Goal: Task Accomplishment & Management: Manage account settings

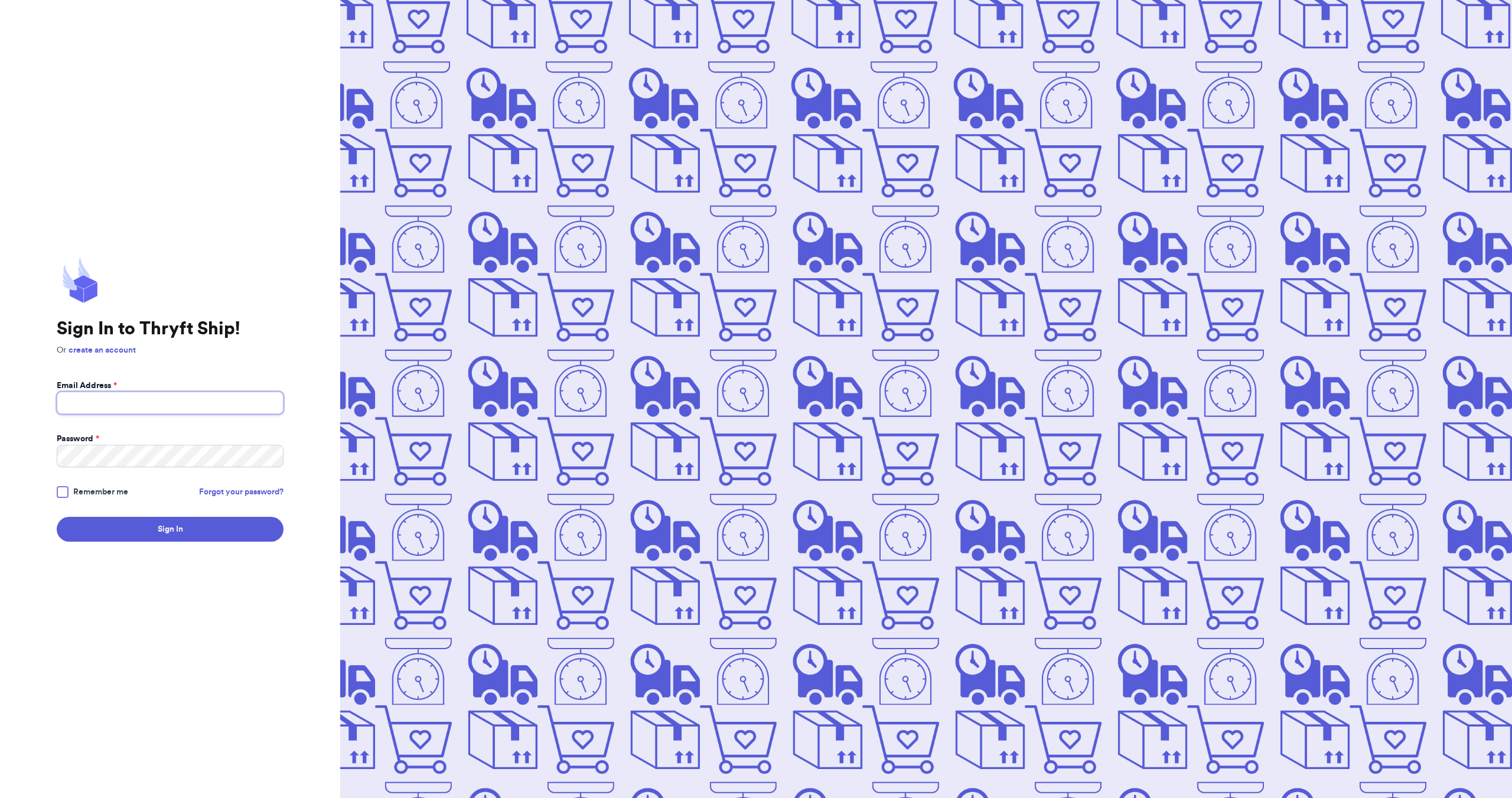
type input "[EMAIL_ADDRESS][DOMAIN_NAME]"
click at [68, 489] on div at bounding box center [63, 492] width 12 height 12
click at [0, 0] on input "Remember me" at bounding box center [0, 0] width 0 height 0
click at [135, 540] on button "Sign In" at bounding box center [170, 529] width 227 height 25
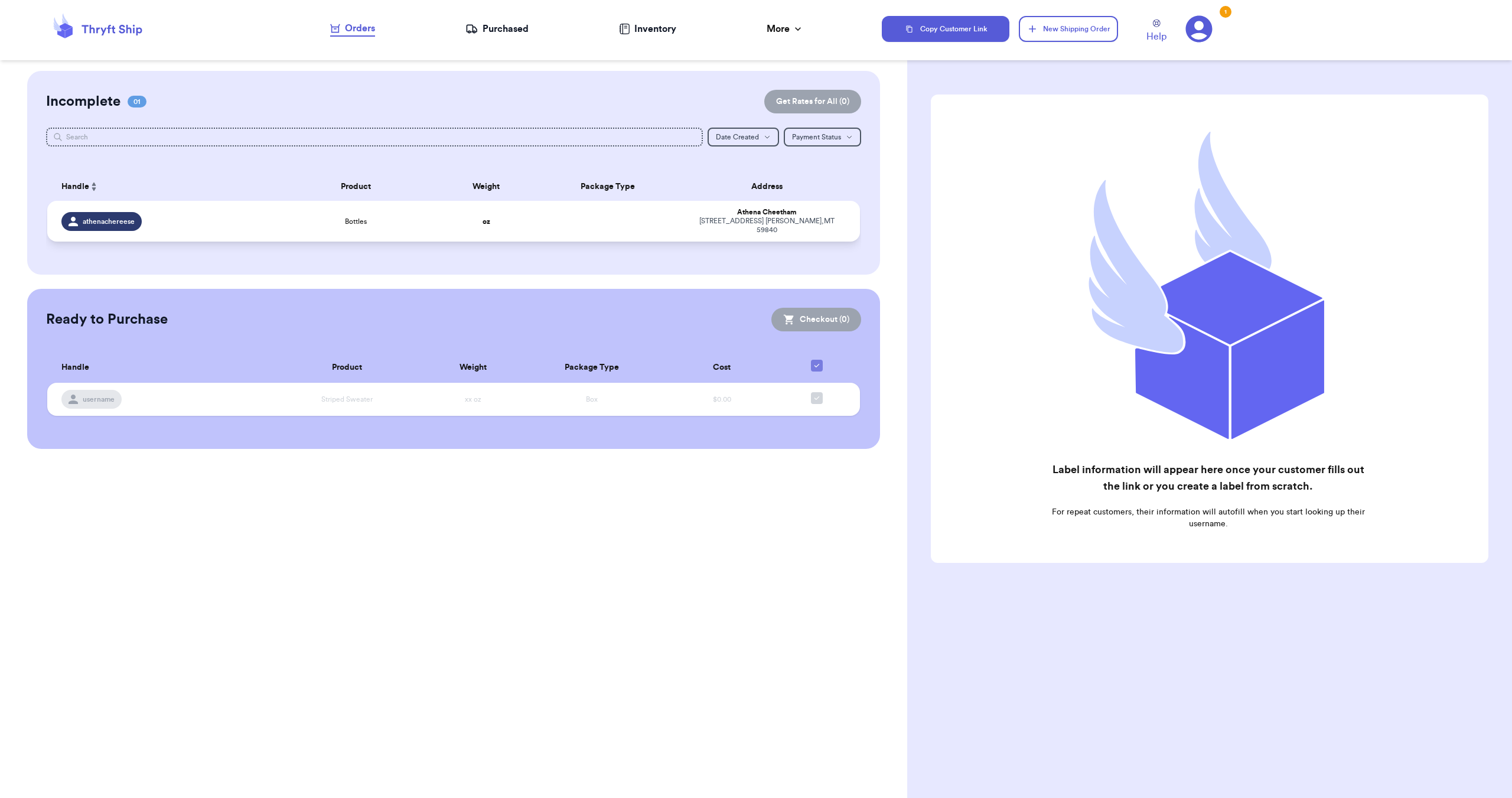
click at [332, 217] on div "Bottles" at bounding box center [356, 221] width 148 height 9
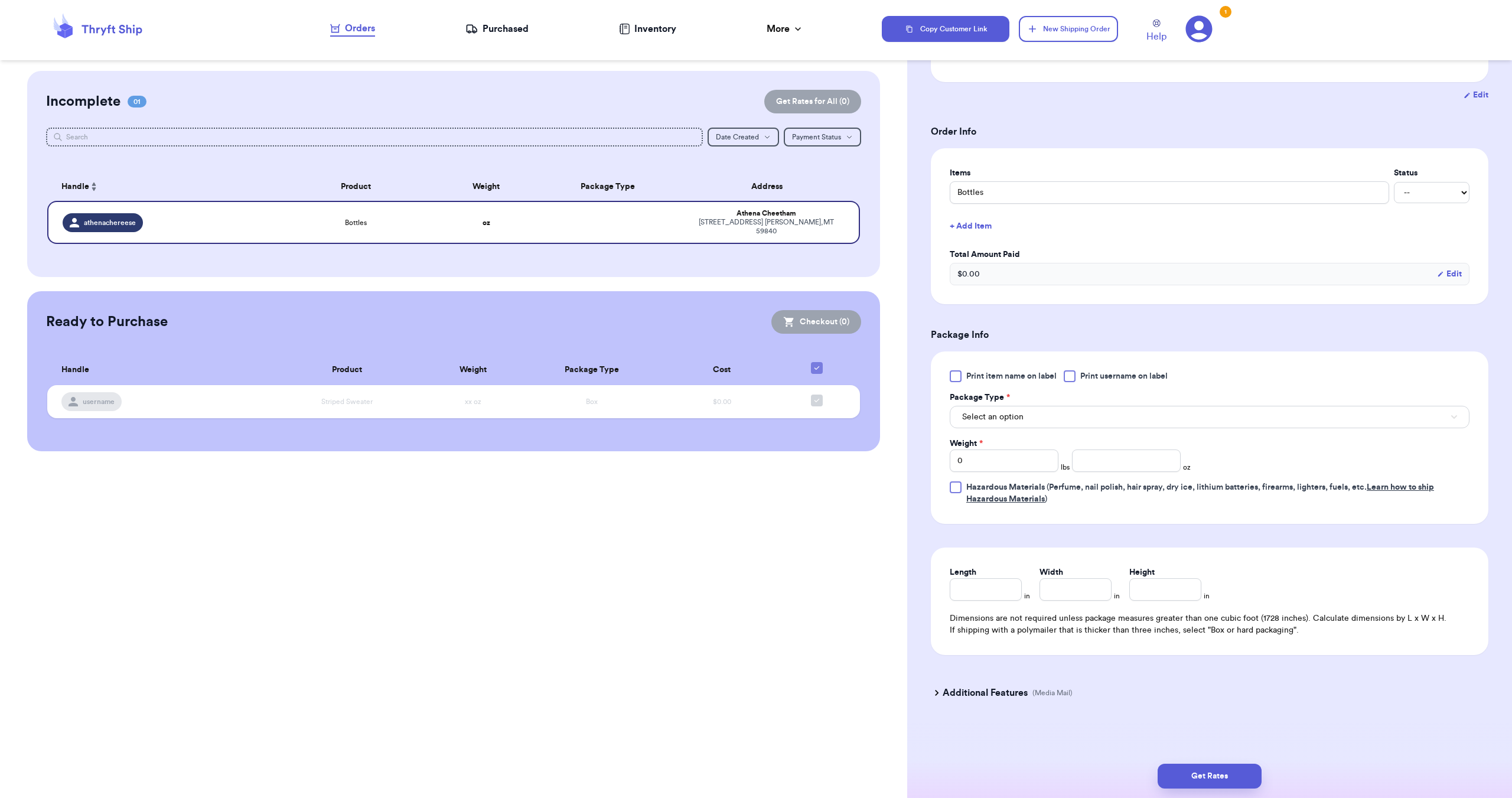
scroll to position [196, 0]
click at [1007, 413] on span "Select an option" at bounding box center [992, 416] width 61 height 12
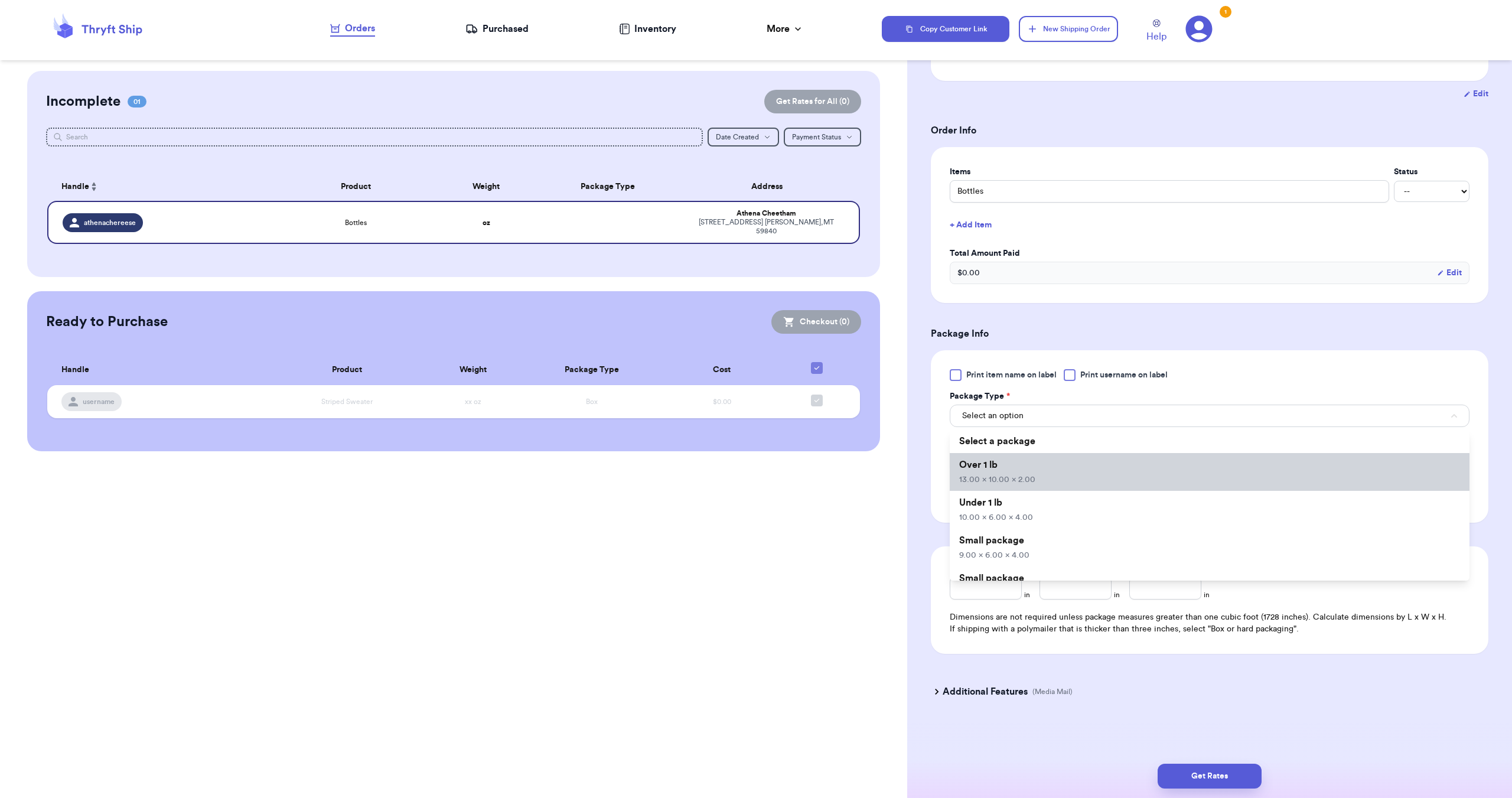
click at [1036, 473] on li "Over 1 lb 13.00 x 10.00 x 2.00" at bounding box center [1209, 471] width 520 height 38
type input "13"
type input "10"
type input "2"
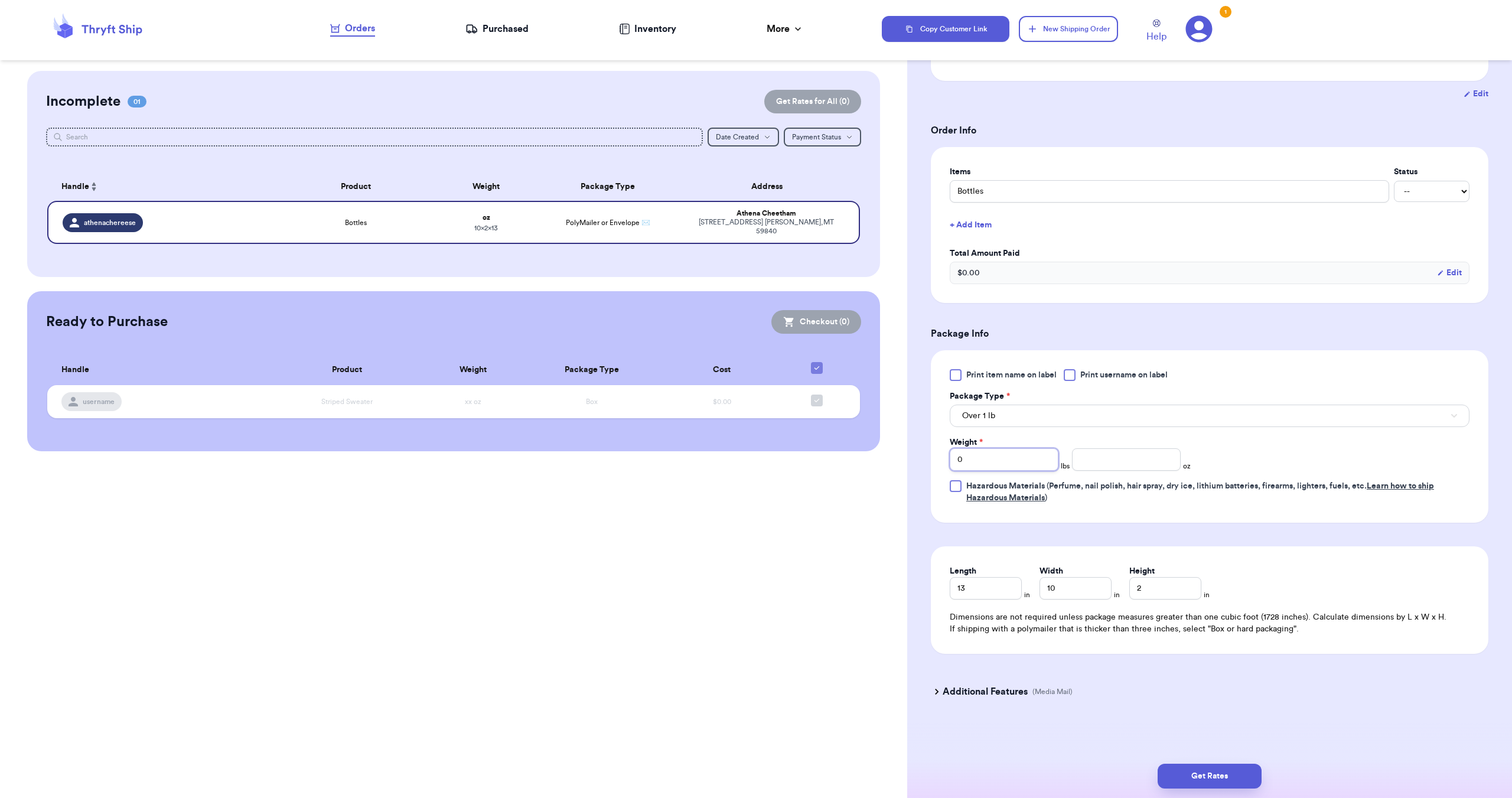
click at [1007, 465] on input "0" at bounding box center [1004, 460] width 109 height 22
click at [1006, 423] on button "Over 1 lb" at bounding box center [1209, 415] width 520 height 22
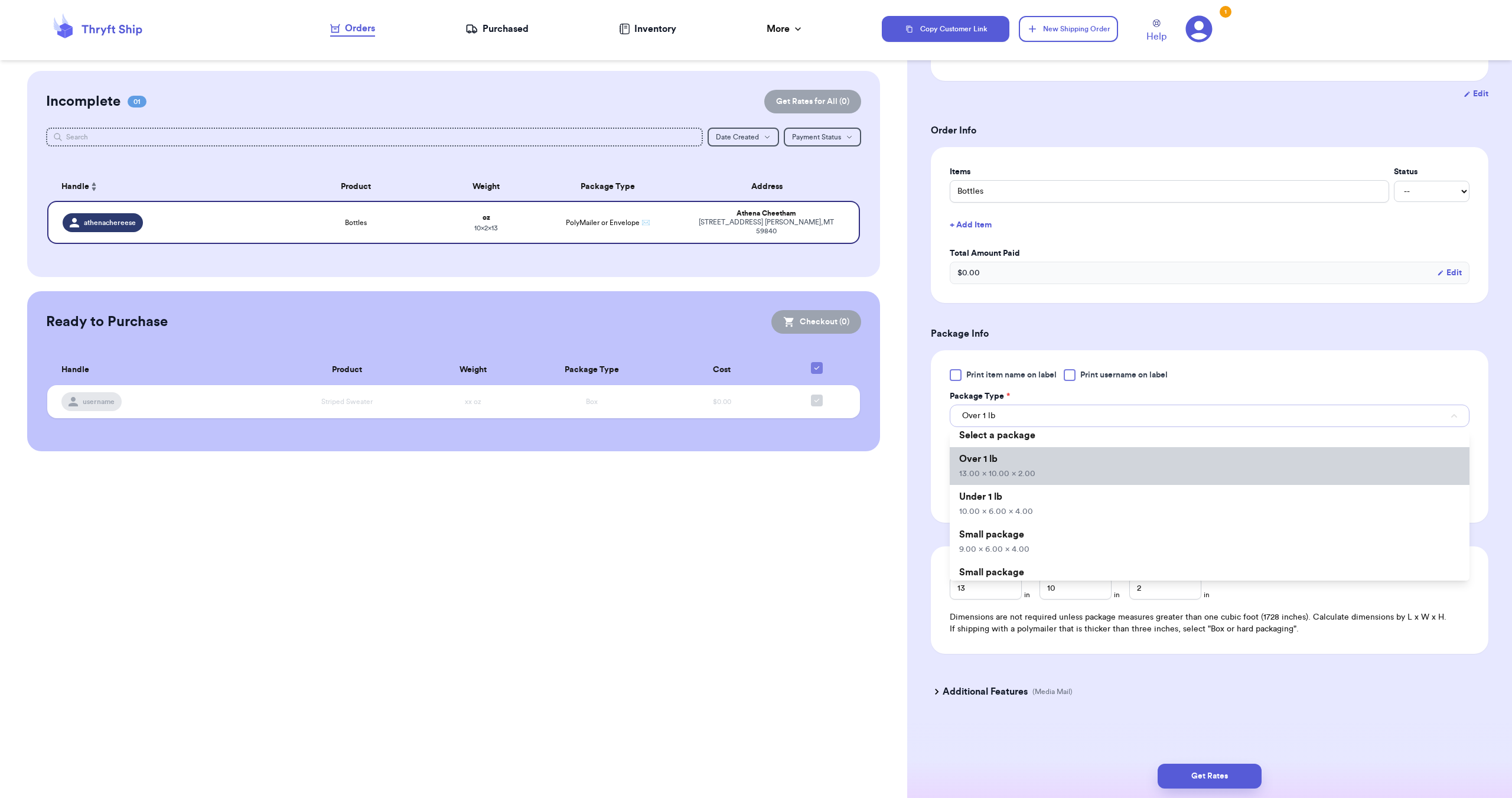
scroll to position [0, 0]
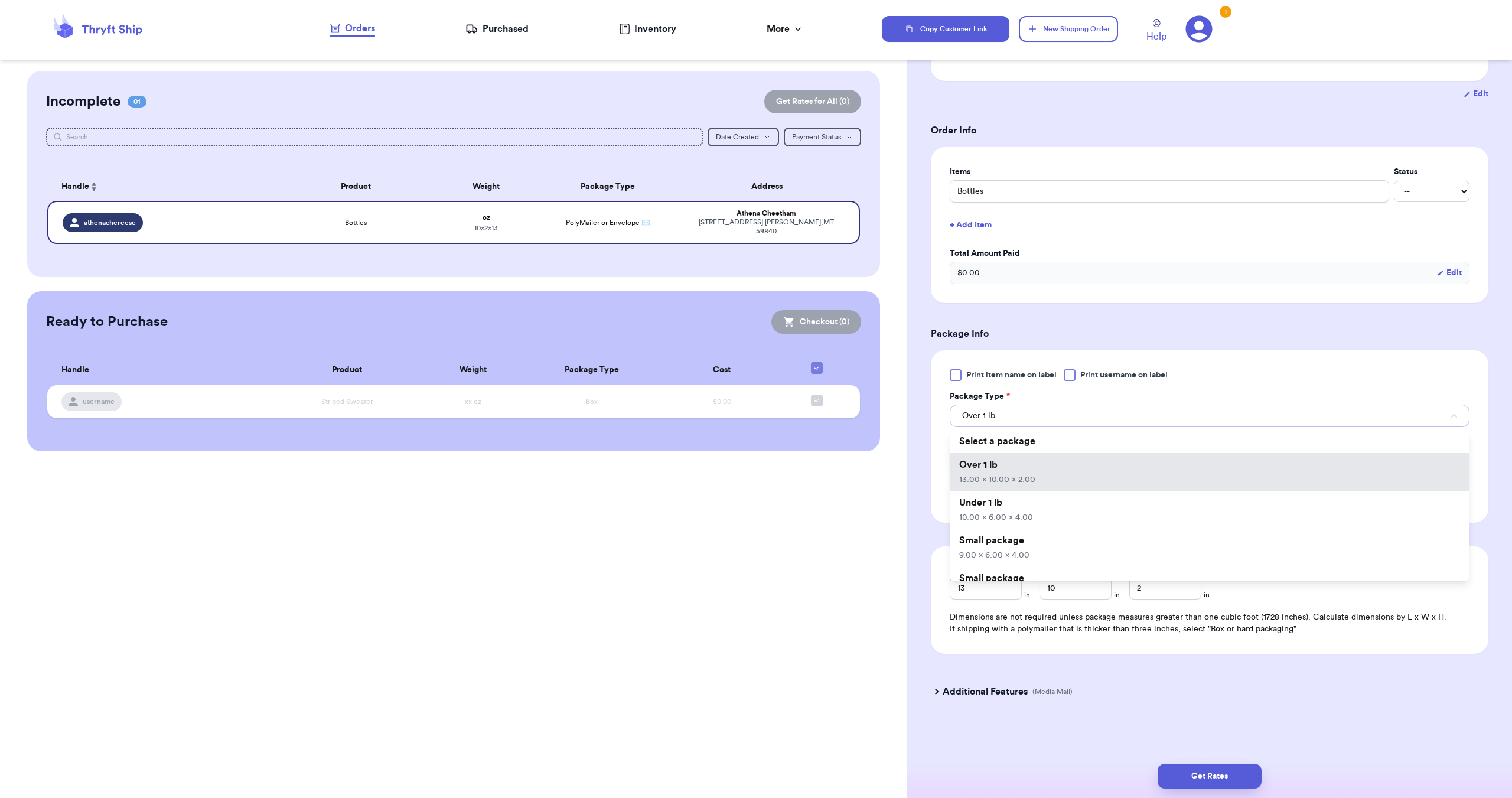
click at [1004, 413] on button "Over 1 lb" at bounding box center [1209, 415] width 520 height 22
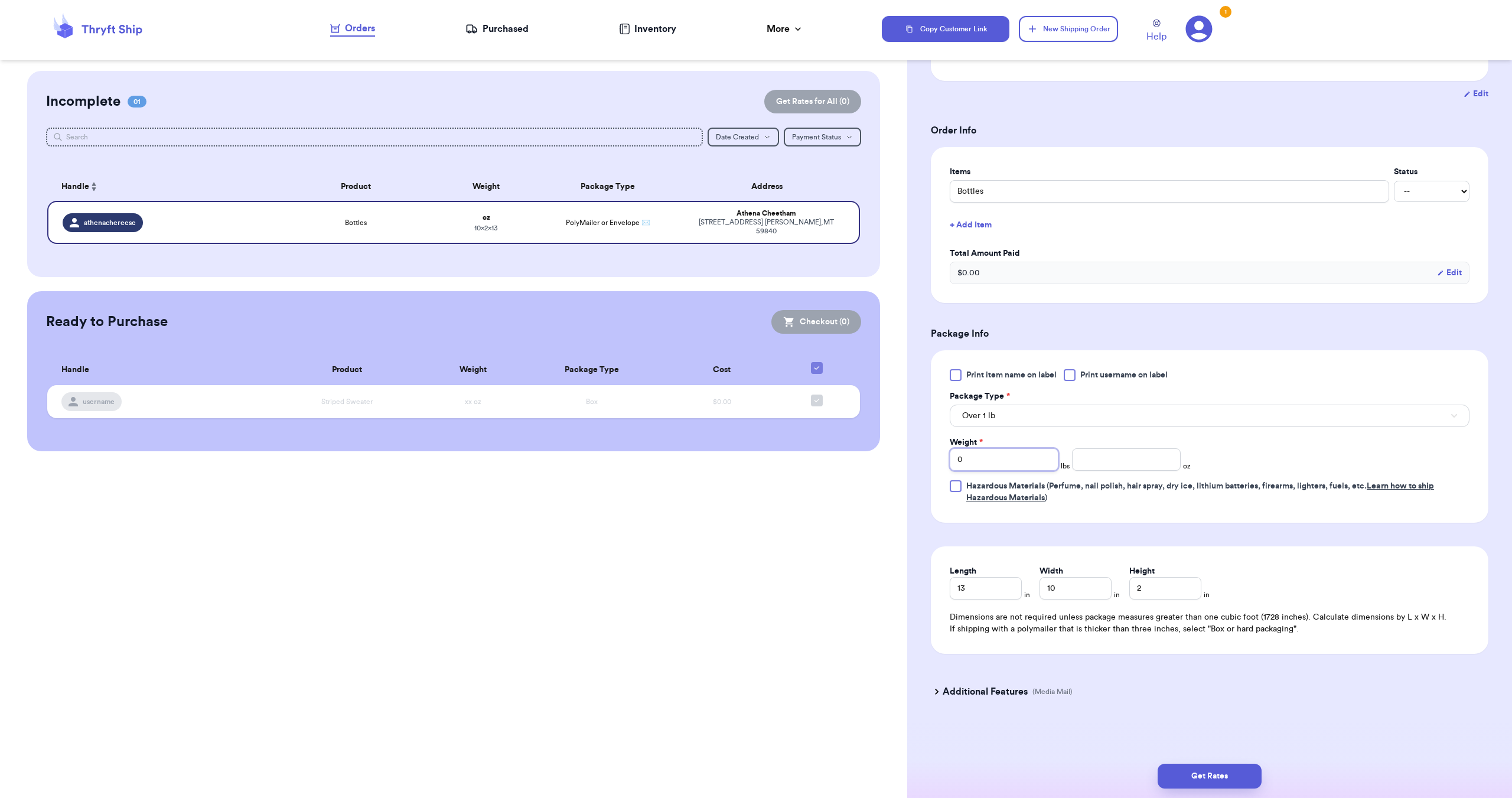
click at [991, 453] on input "0" at bounding box center [1004, 460] width 109 height 22
click at [996, 452] on input "0" at bounding box center [1004, 460] width 109 height 22
click at [1141, 446] on div "Weight * 0 lbs oz" at bounding box center [1070, 454] width 241 height 34
click at [1131, 462] on input "number" at bounding box center [1126, 460] width 109 height 22
type input "28.2"
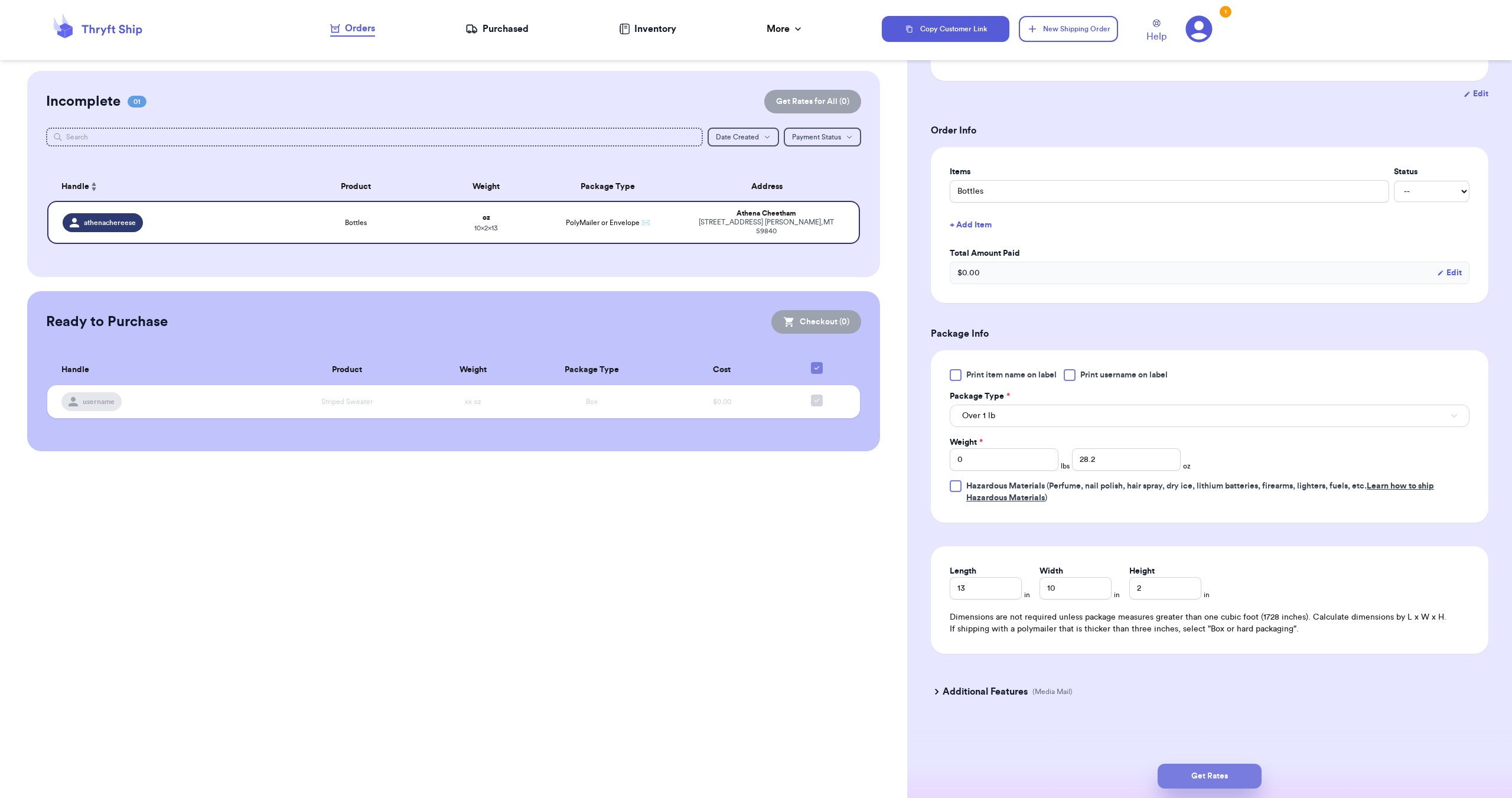
click at [1196, 771] on button "Get Rates" at bounding box center [1210, 776] width 104 height 25
type input "1"
type input "12.2"
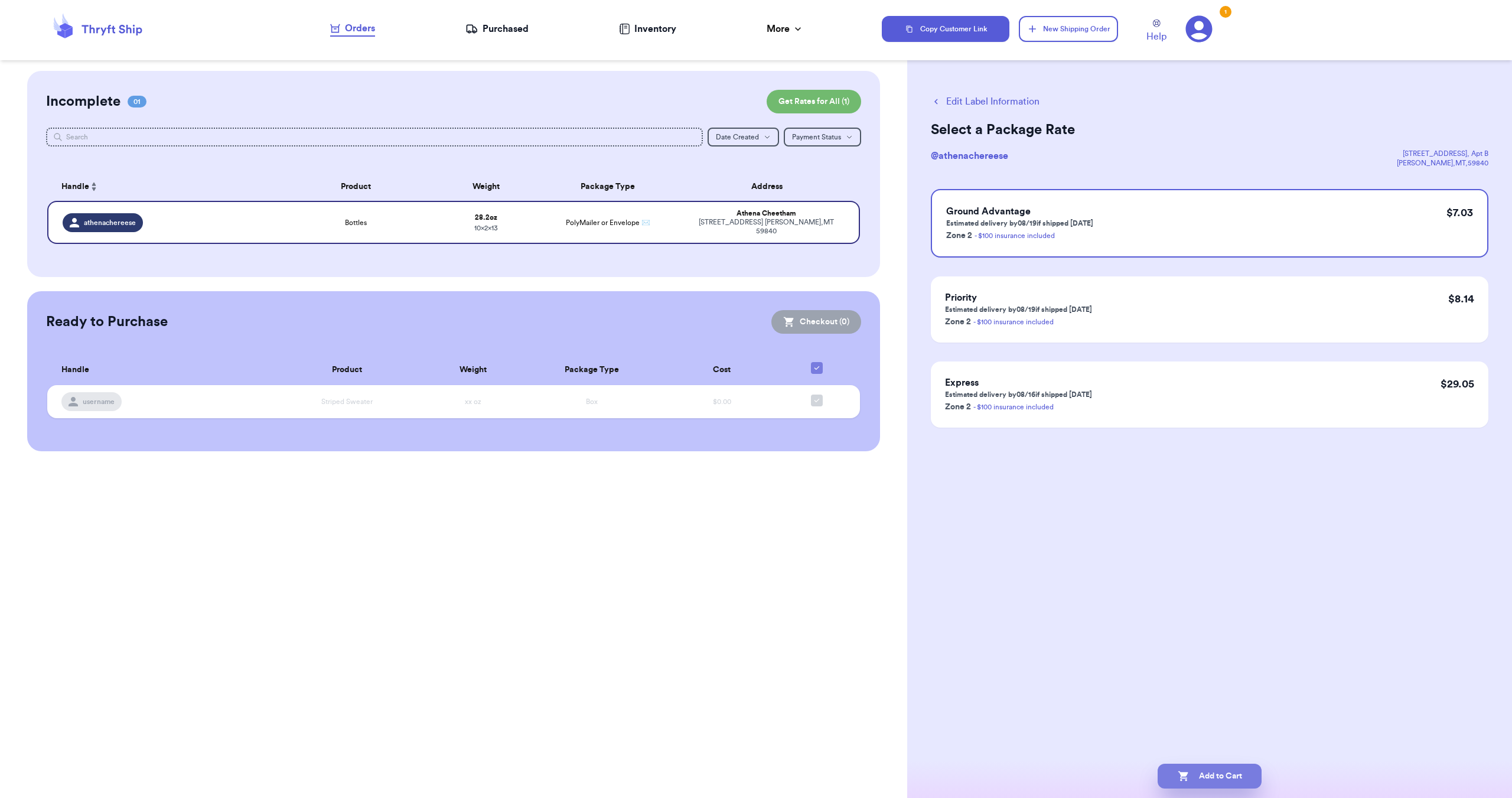
click at [1231, 779] on button "Add to Cart" at bounding box center [1210, 776] width 104 height 25
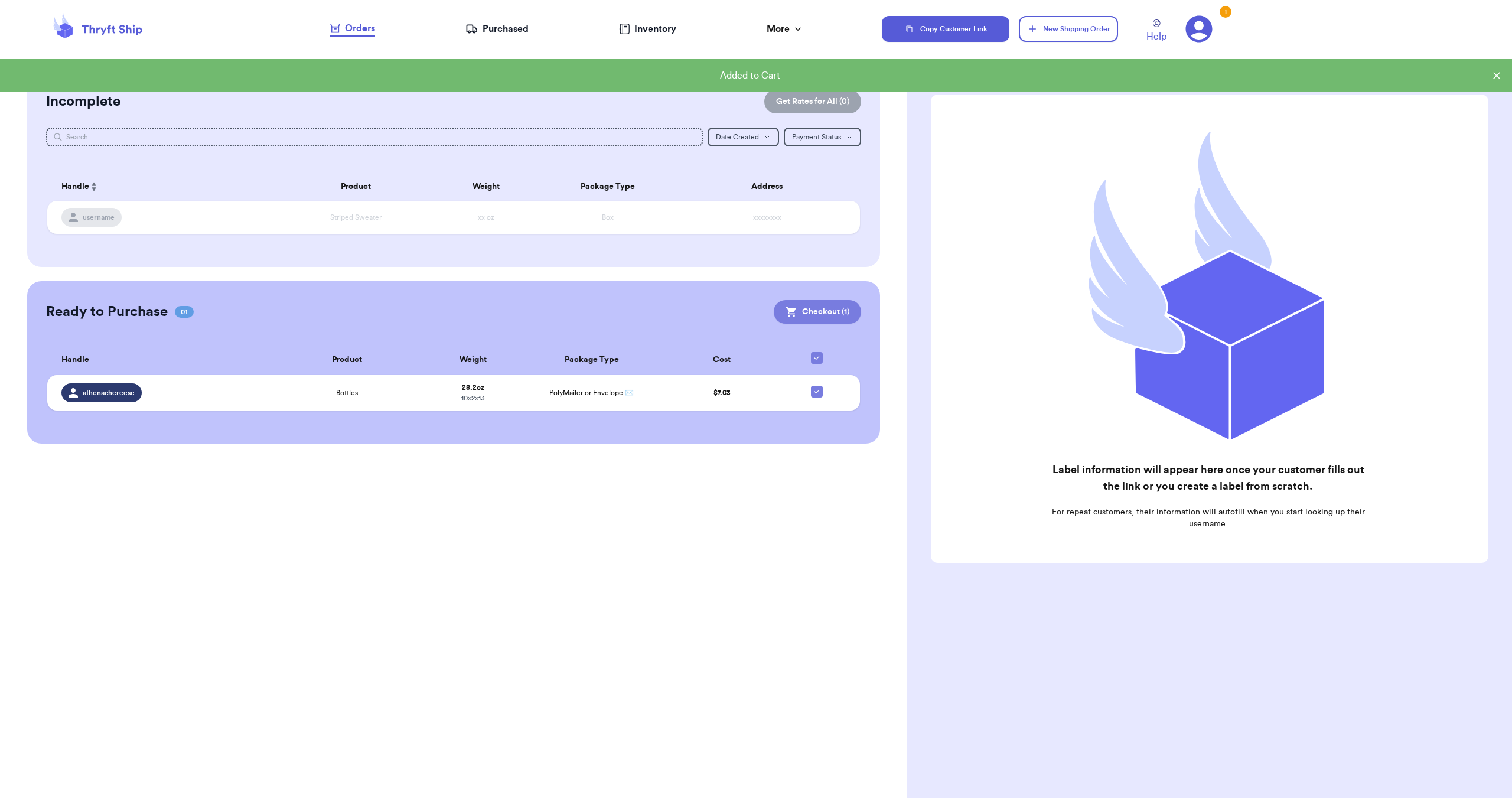
click at [797, 315] on icon at bounding box center [792, 312] width 12 height 12
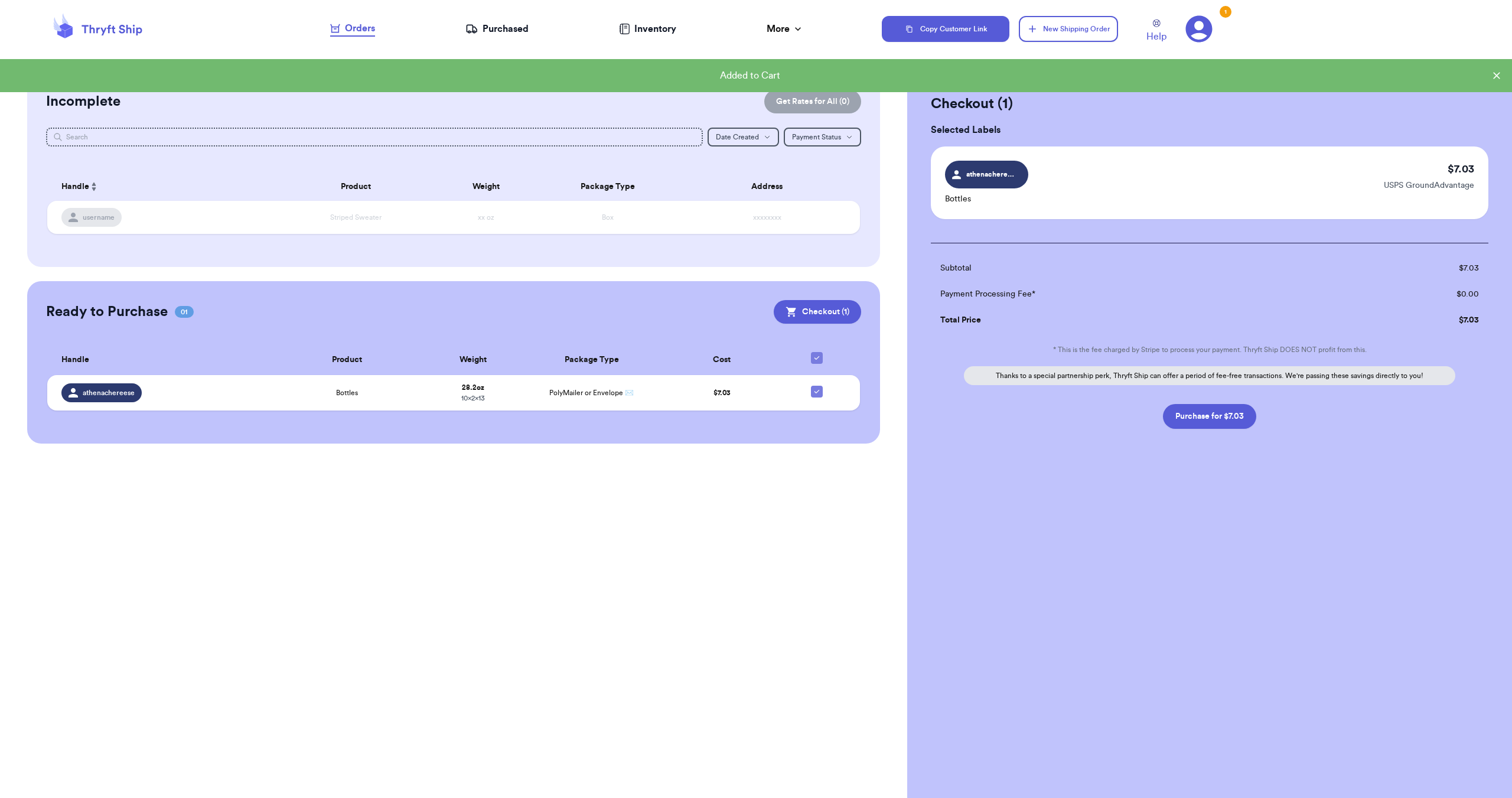
click at [996, 182] on span "athenachereese" at bounding box center [986, 174] width 83 height 28
click at [1004, 168] on div "athenachereese" at bounding box center [992, 174] width 52 height 14
click at [1445, 184] on p "USPS GroundAdvantage" at bounding box center [1429, 186] width 90 height 12
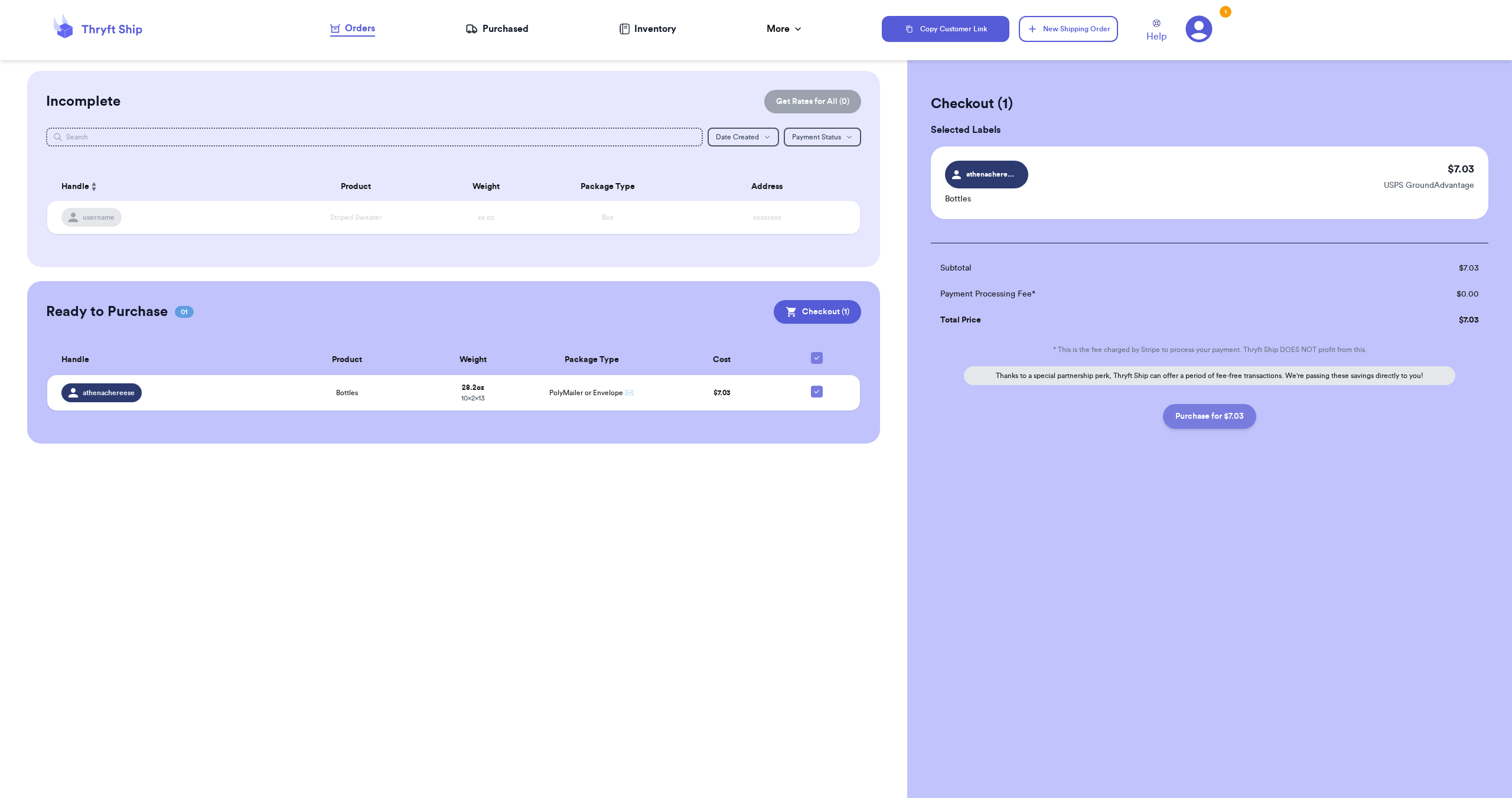
click at [1226, 420] on button "Purchase for $7.03" at bounding box center [1210, 417] width 94 height 25
checkbox input "false"
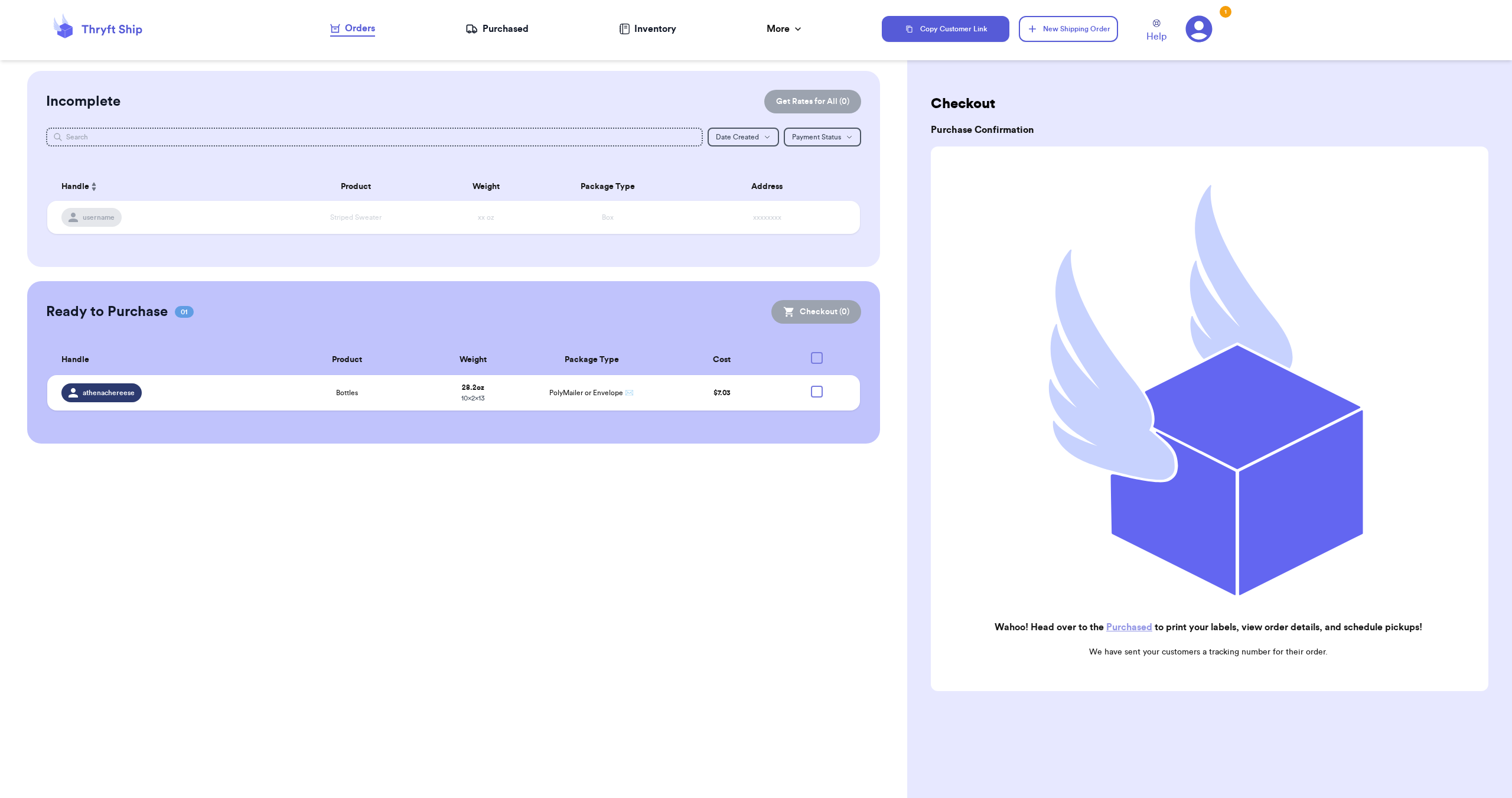
checkbox input "true"
click at [1137, 625] on link "Purchased" at bounding box center [1129, 627] width 46 height 9
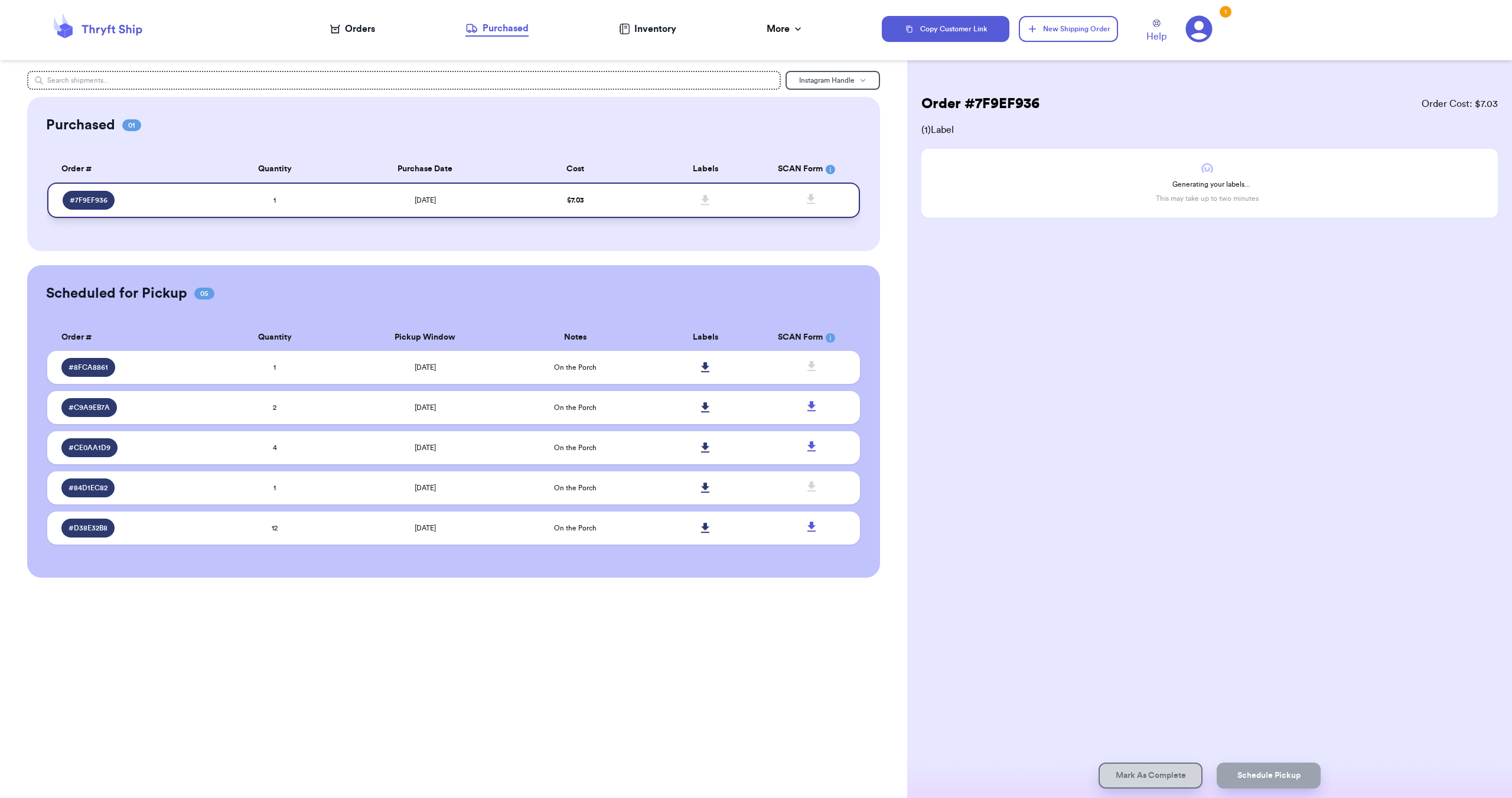
click at [456, 207] on td "[DATE]" at bounding box center [425, 200] width 171 height 36
click at [709, 203] on icon at bounding box center [705, 200] width 9 height 11
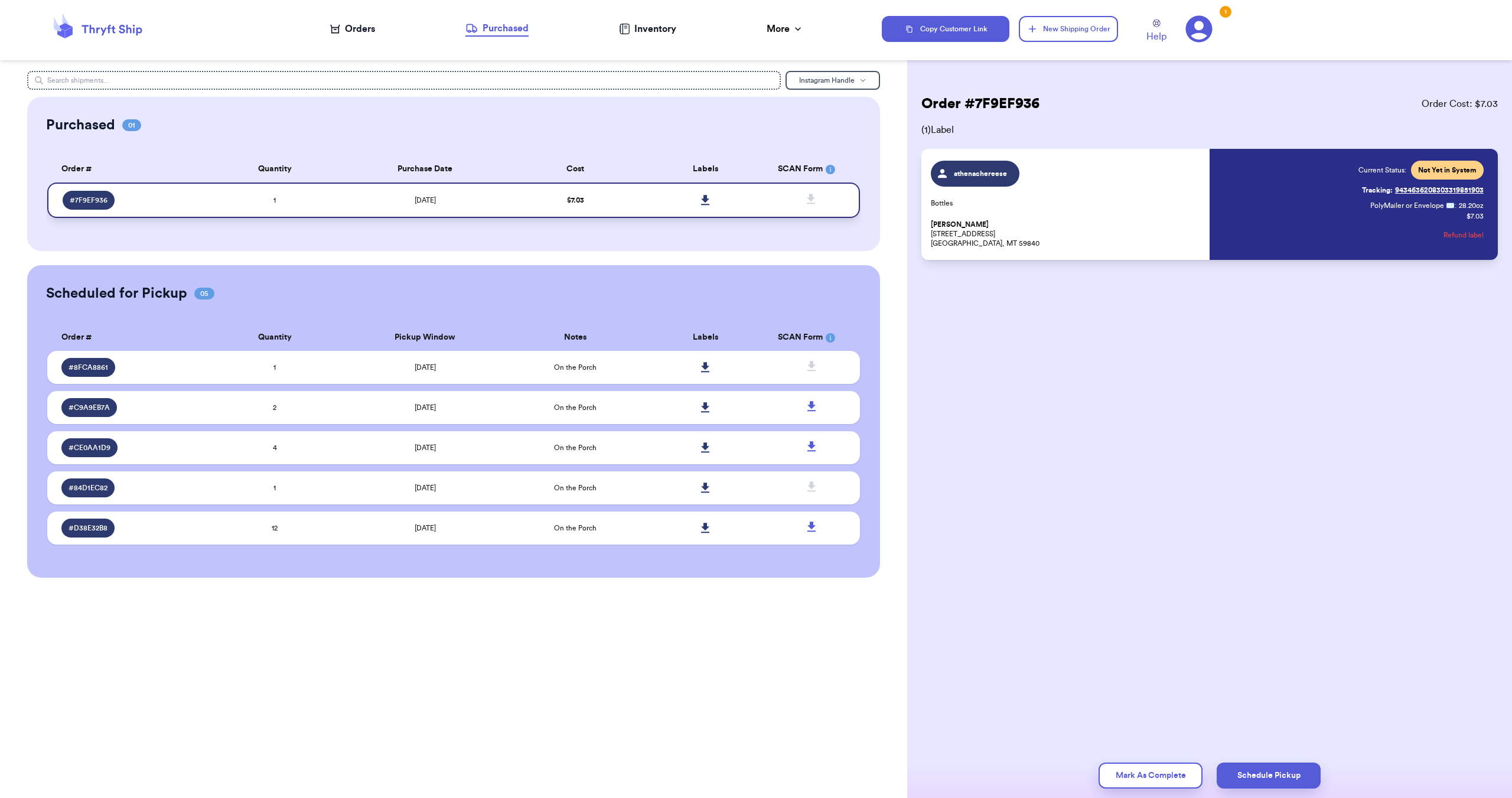
click at [996, 228] on p "[PERSON_NAME] [STREET_ADDRESS][PERSON_NAME]" at bounding box center [1067, 234] width 272 height 28
click at [1440, 203] on span "PolyMailer or Envelope ✉️" at bounding box center [1413, 205] width 84 height 7
click at [985, 180] on span "athenachereese" at bounding box center [975, 173] width 89 height 26
click at [950, 131] on span "( 1 ) Label" at bounding box center [1210, 130] width 577 height 14
click at [707, 200] on icon at bounding box center [705, 200] width 9 height 10
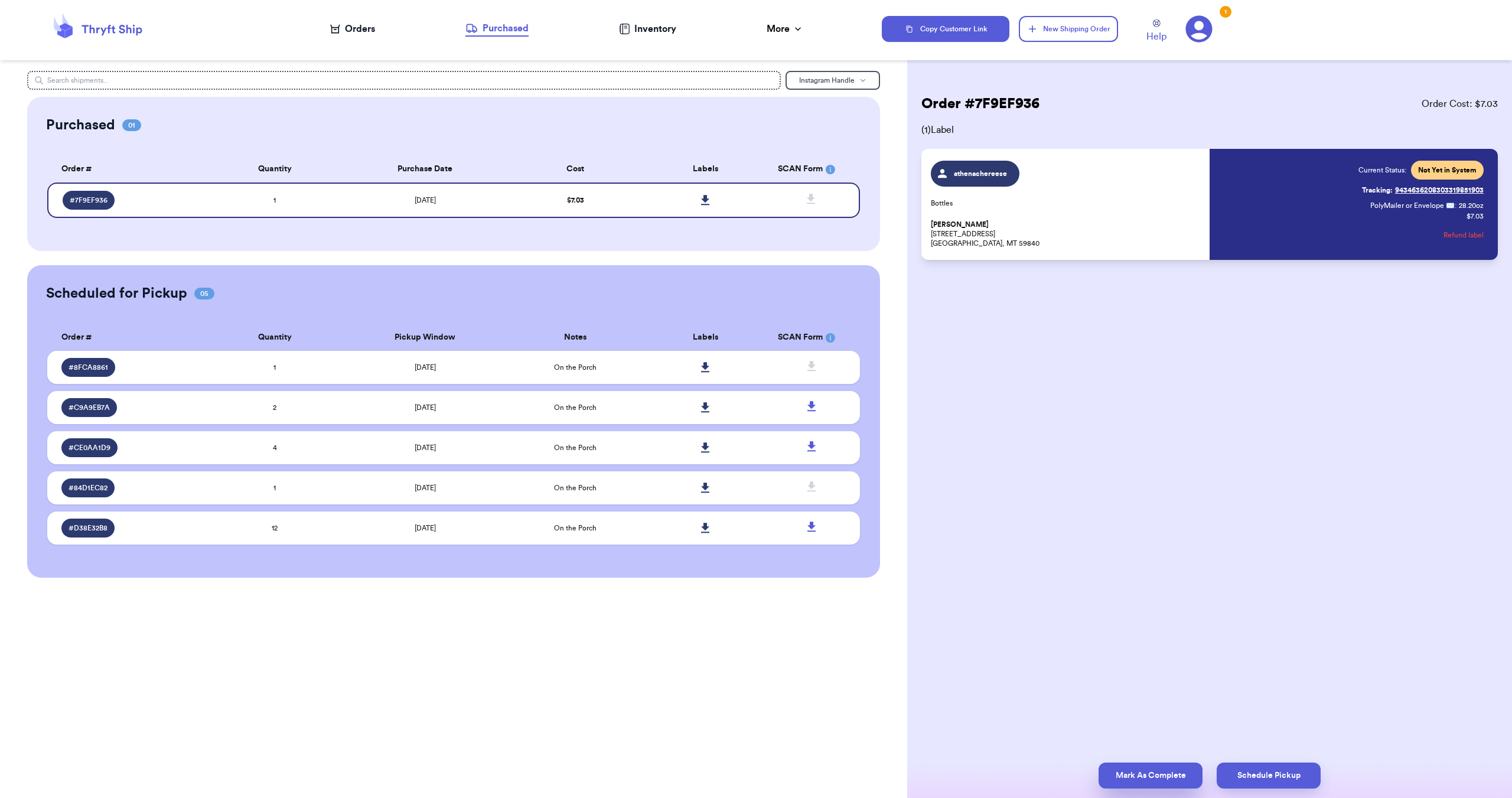
click at [1131, 770] on button "Mark As Complete" at bounding box center [1150, 775] width 104 height 26
